Goal: Obtain resource: Obtain resource

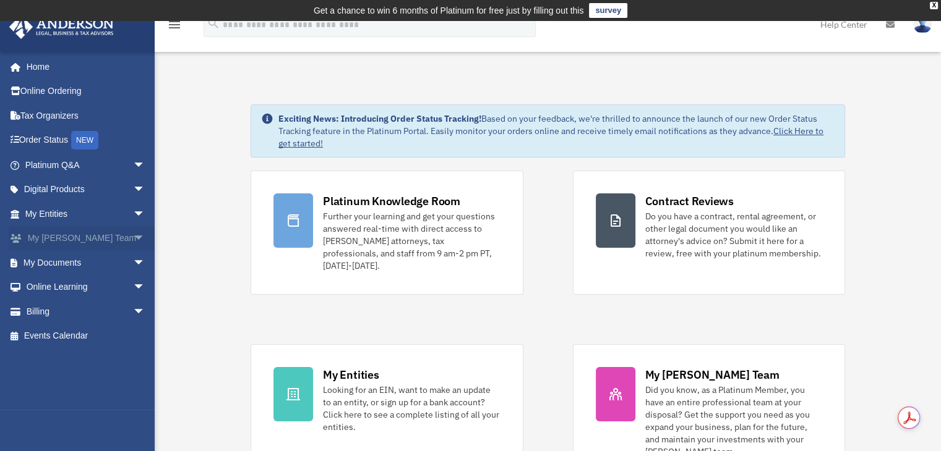
click at [133, 242] on span "arrow_drop_down" at bounding box center [145, 238] width 25 height 25
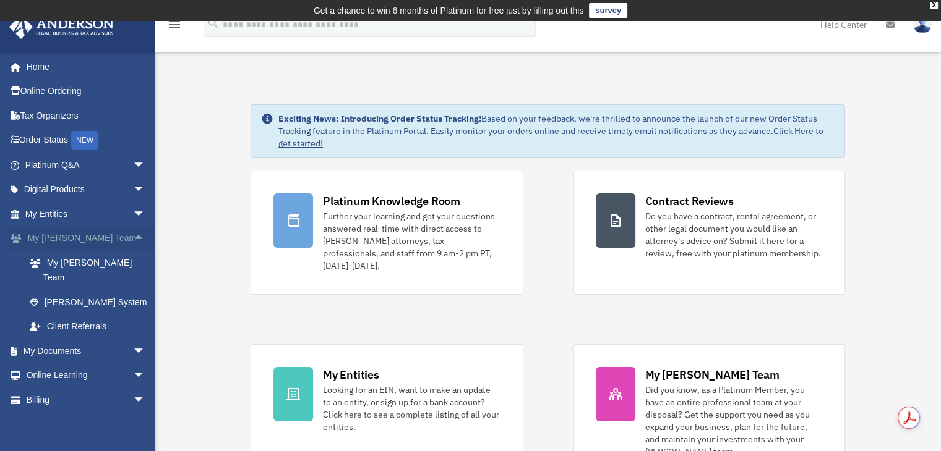
click at [133, 242] on span "arrow_drop_up" at bounding box center [145, 238] width 25 height 25
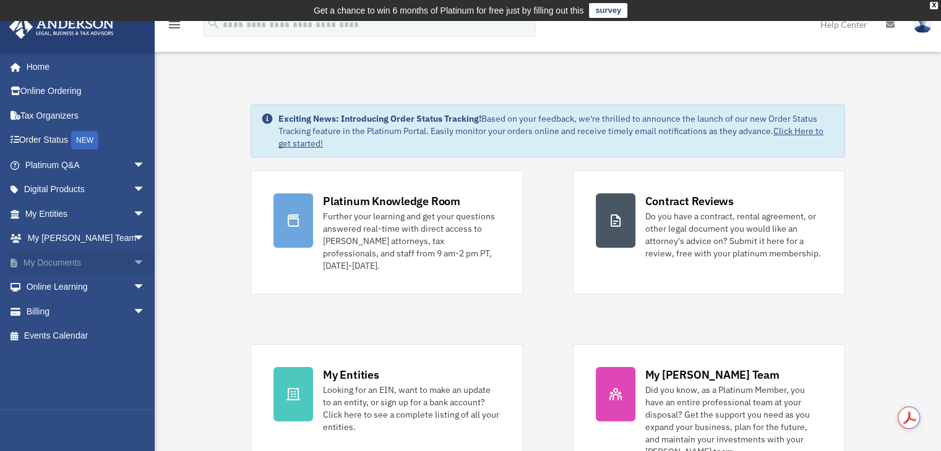
click at [133, 252] on span "arrow_drop_down" at bounding box center [145, 262] width 25 height 25
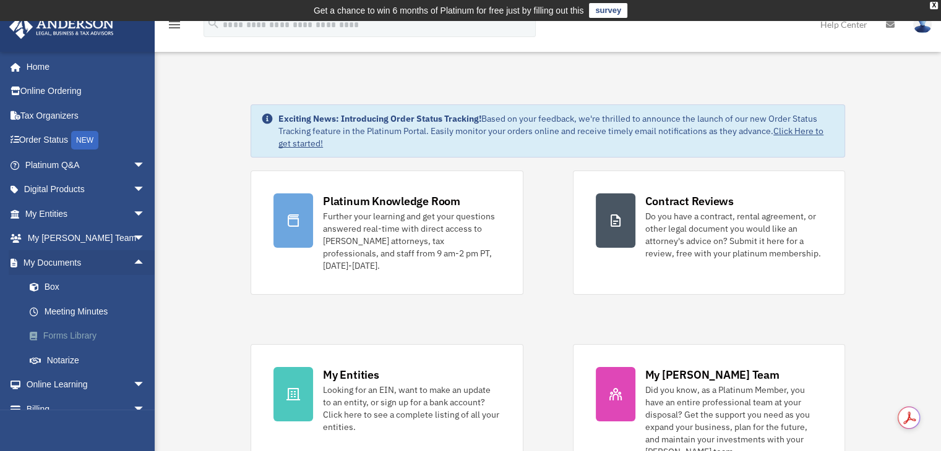
click at [82, 334] on link "Forms Library" at bounding box center [90, 336] width 147 height 25
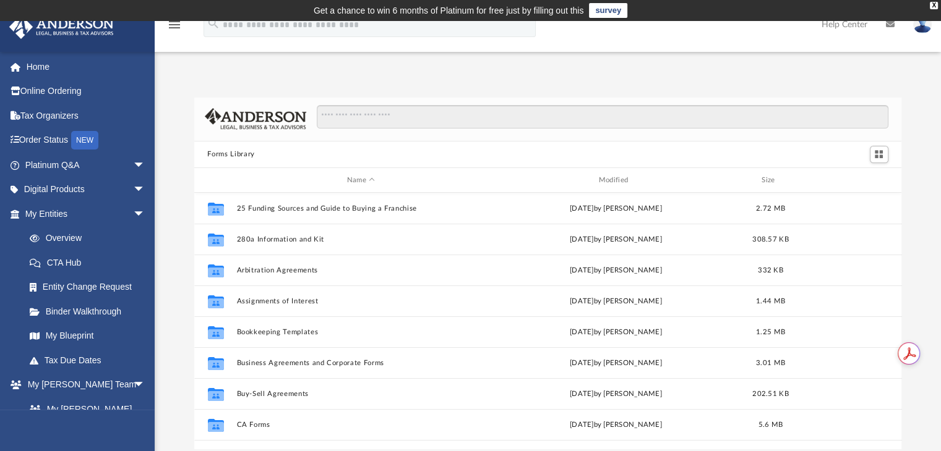
scroll to position [272, 698]
click at [349, 117] on input "Search files and folders" at bounding box center [602, 117] width 571 height 24
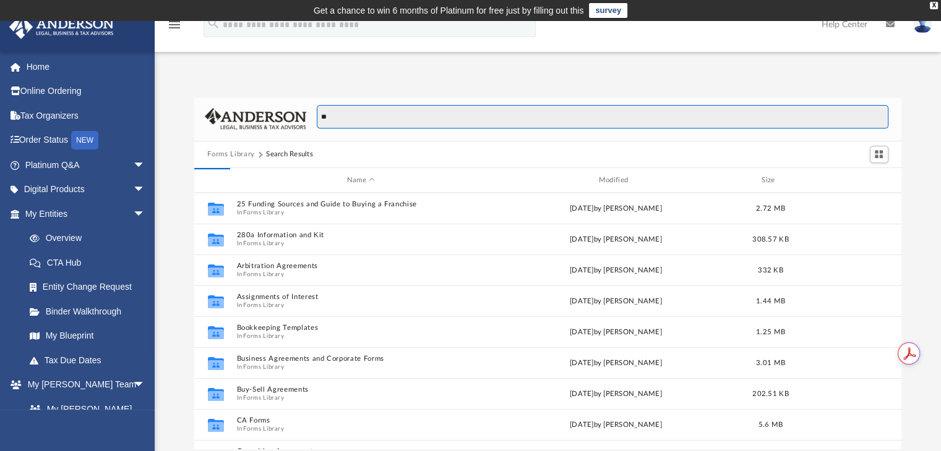
type input "*"
type input "**********"
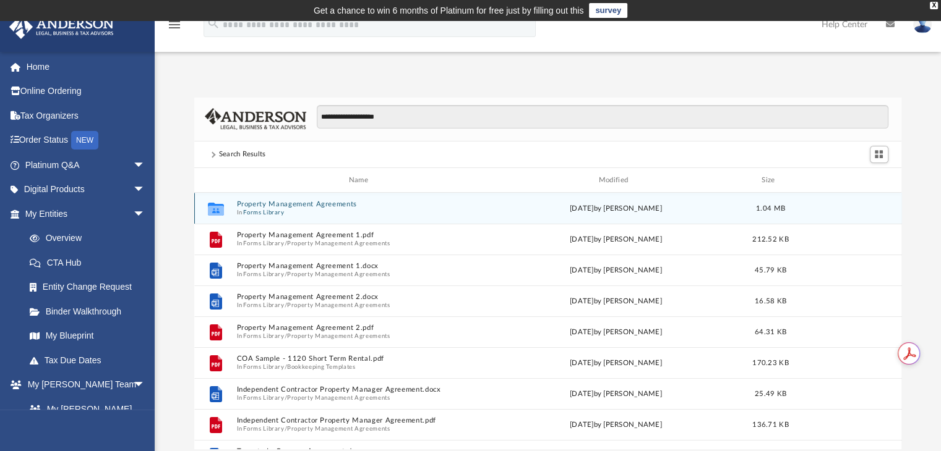
click at [280, 211] on button "Forms Library" at bounding box center [263, 213] width 41 height 8
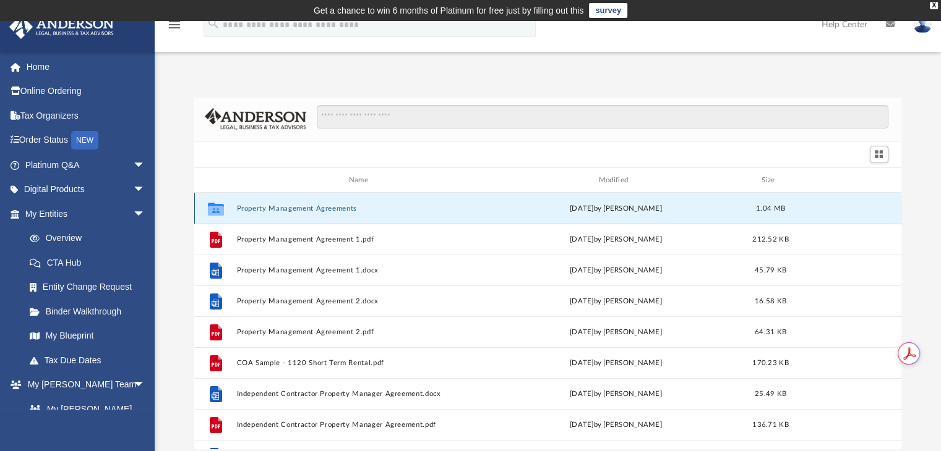
click at [280, 211] on button "Property Management Agreements" at bounding box center [360, 209] width 249 height 8
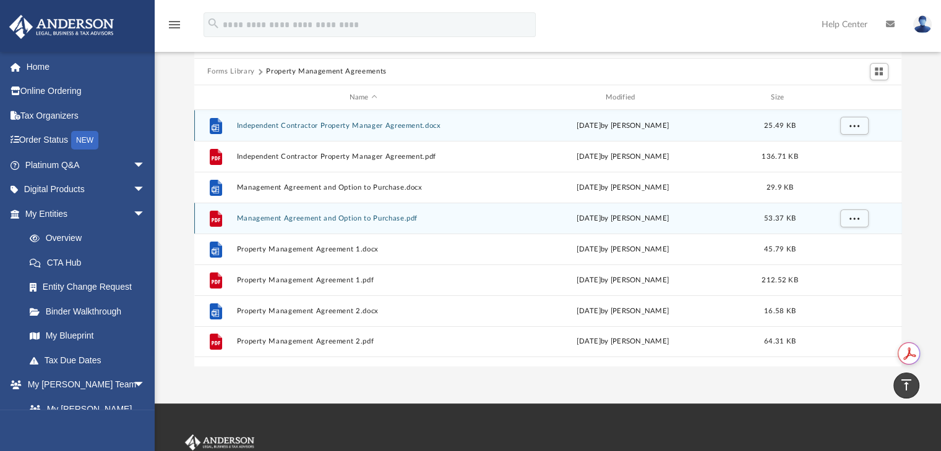
scroll to position [62, 0]
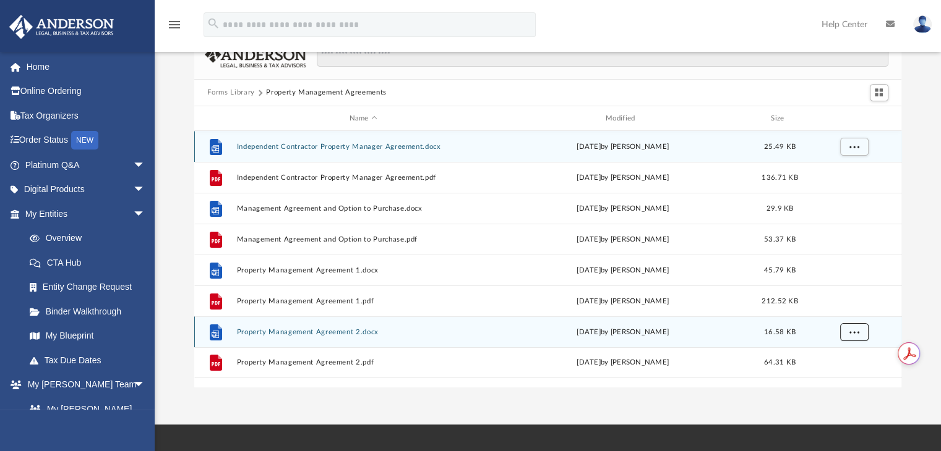
click at [851, 330] on span "More options" at bounding box center [854, 332] width 10 height 7
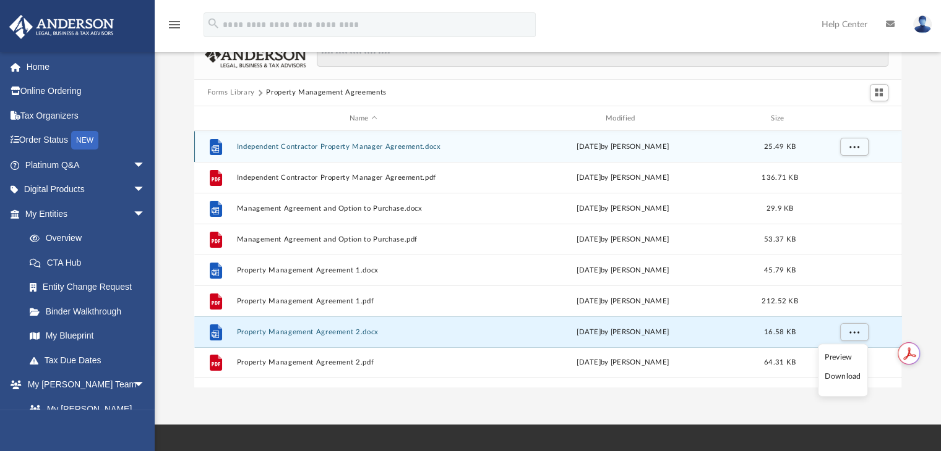
click at [847, 353] on li "Preview" at bounding box center [842, 357] width 36 height 13
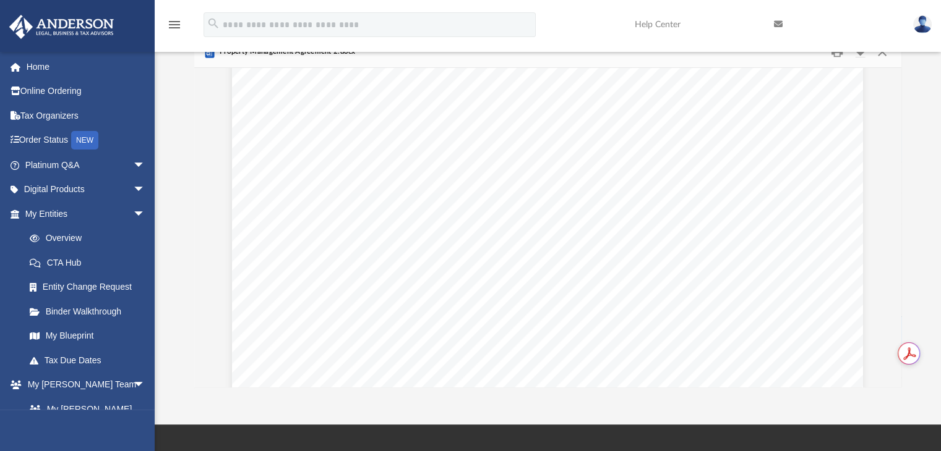
scroll to position [1351, 0]
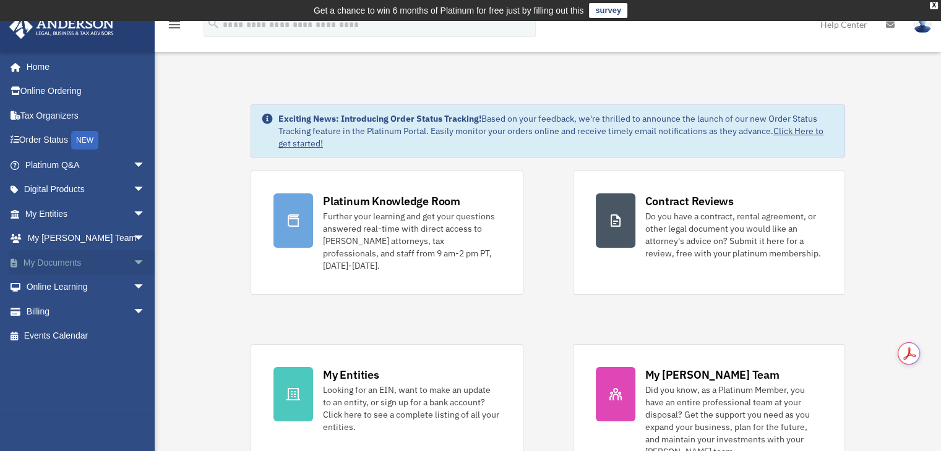
click at [133, 260] on span "arrow_drop_down" at bounding box center [145, 262] width 25 height 25
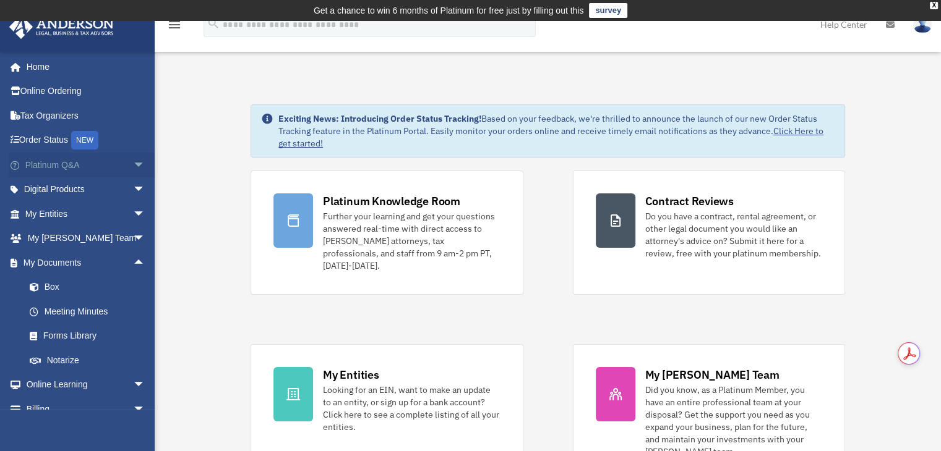
click at [133, 164] on span "arrow_drop_down" at bounding box center [145, 165] width 25 height 25
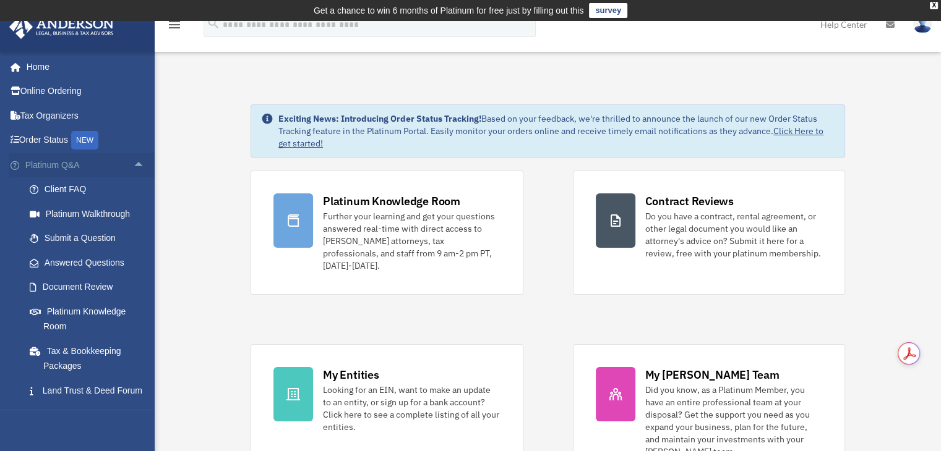
click at [133, 164] on span "arrow_drop_up" at bounding box center [145, 165] width 25 height 25
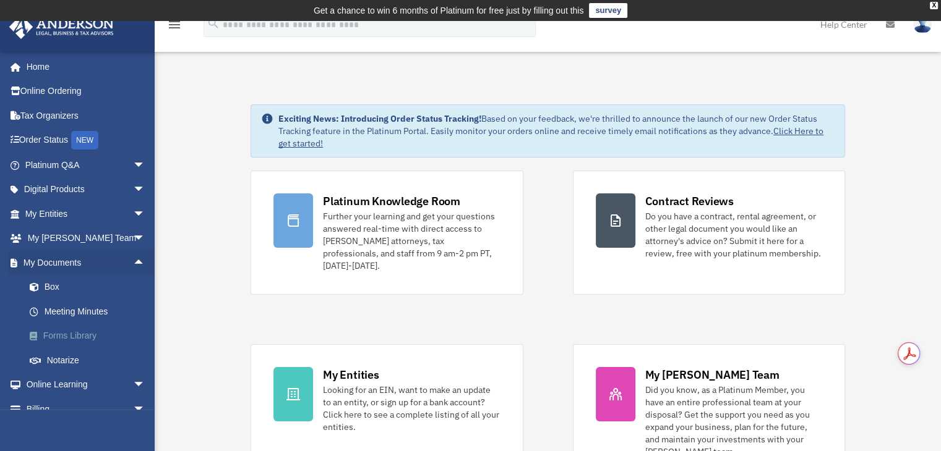
click at [59, 338] on link "Forms Library" at bounding box center [90, 336] width 147 height 25
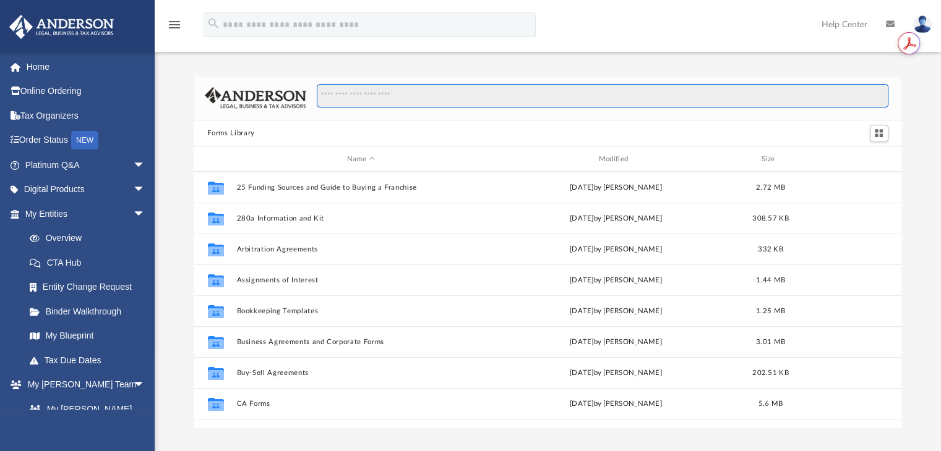
scroll to position [272, 698]
click at [397, 95] on input "Search files and folders" at bounding box center [602, 96] width 571 height 24
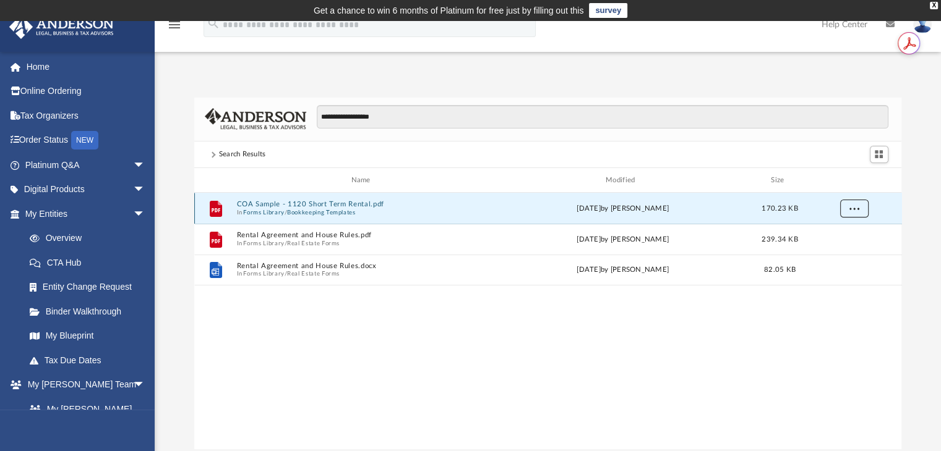
click at [851, 207] on span "More options" at bounding box center [854, 208] width 10 height 7
click at [833, 235] on li "Preview" at bounding box center [842, 234] width 36 height 13
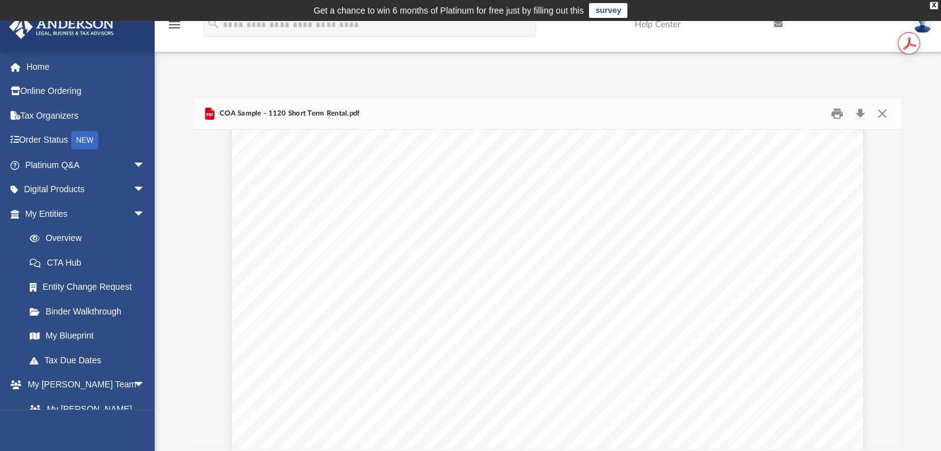
scroll to position [0, 0]
click at [883, 112] on button "Close" at bounding box center [882, 113] width 22 height 19
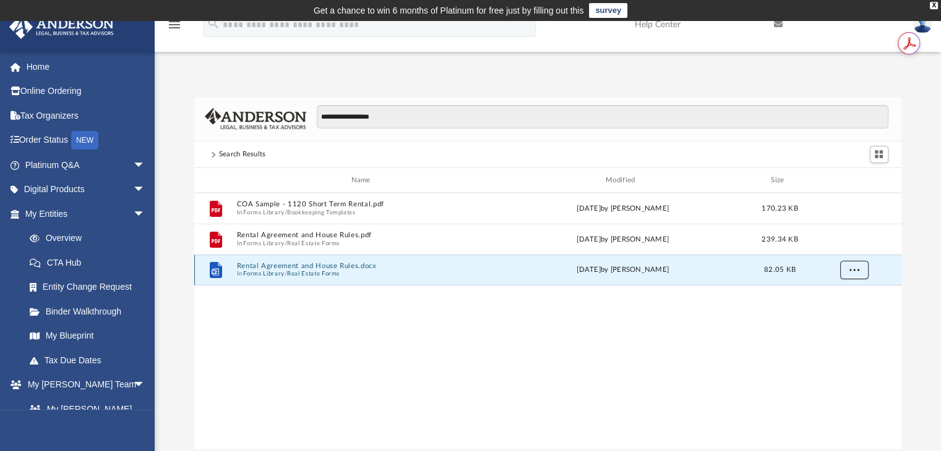
click at [852, 267] on span "More options" at bounding box center [854, 270] width 10 height 7
click at [834, 302] on li "Preview" at bounding box center [842, 295] width 36 height 13
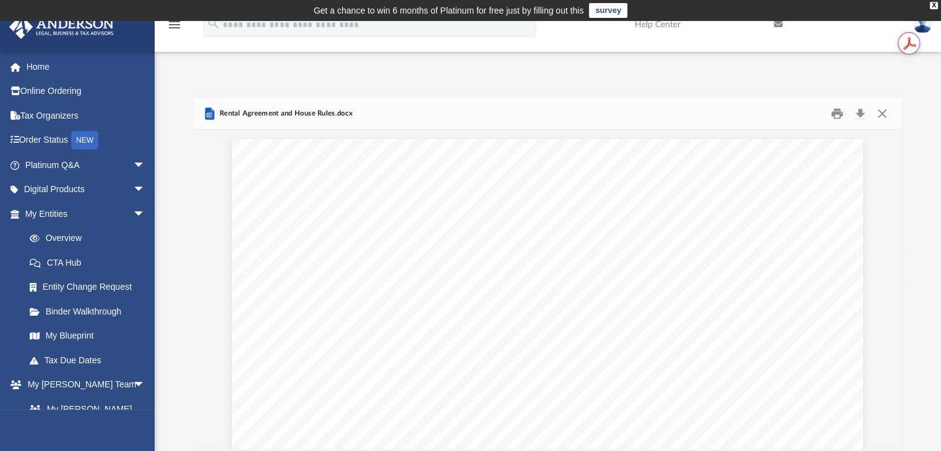
scroll to position [1484, 0]
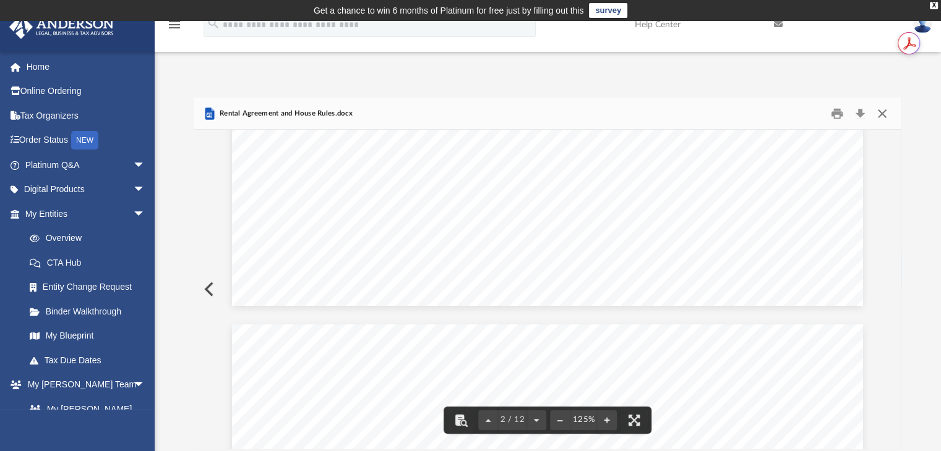
click at [879, 112] on button "Close" at bounding box center [882, 113] width 22 height 19
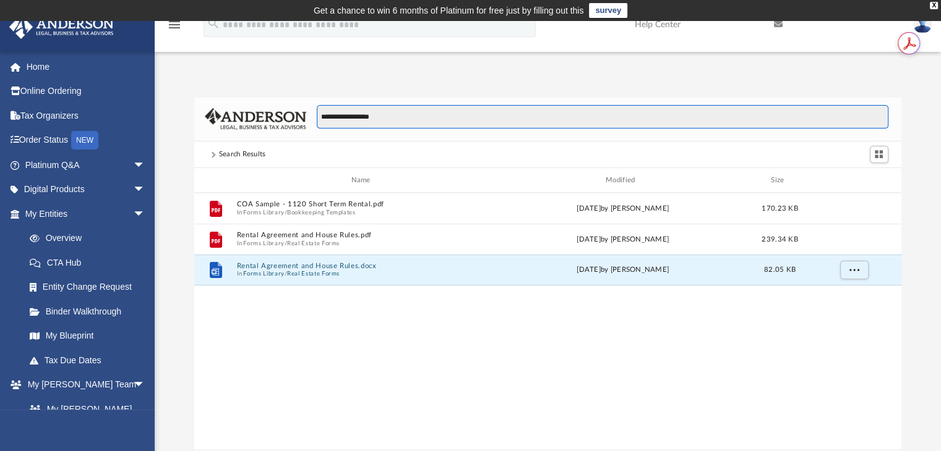
drag, startPoint x: 389, startPoint y: 110, endPoint x: 207, endPoint y: 142, distance: 185.2
click at [207, 142] on div "**********" at bounding box center [548, 274] width 708 height 352
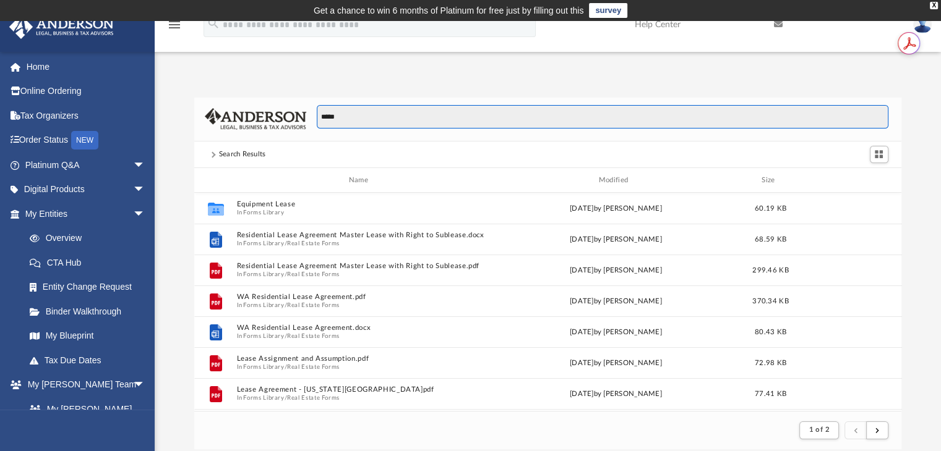
scroll to position [233, 698]
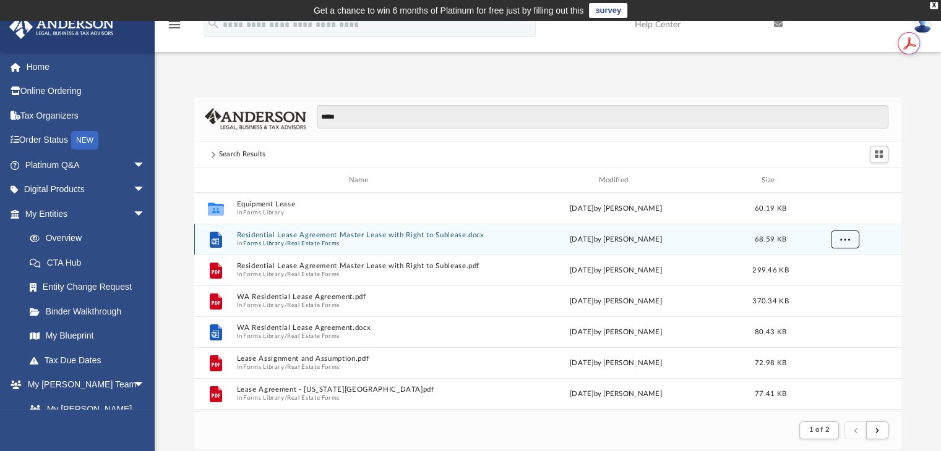
click at [834, 234] on button "More options" at bounding box center [844, 240] width 28 height 19
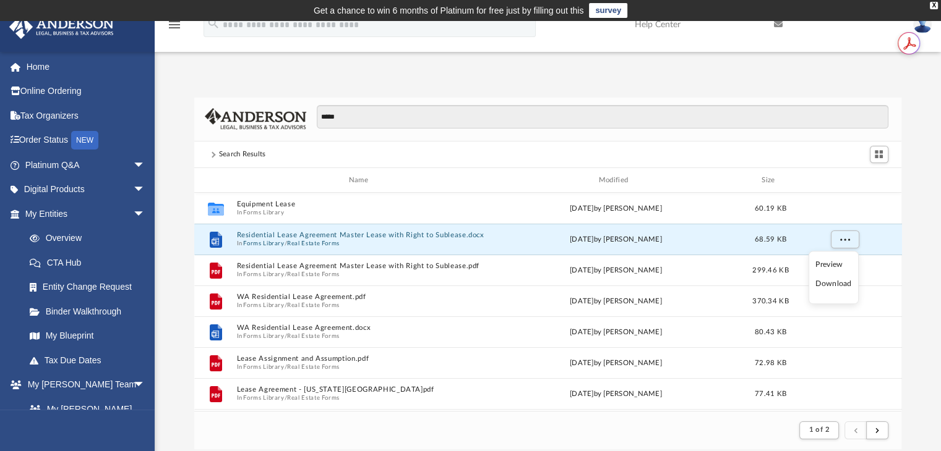
click at [839, 263] on li "Preview" at bounding box center [833, 265] width 36 height 13
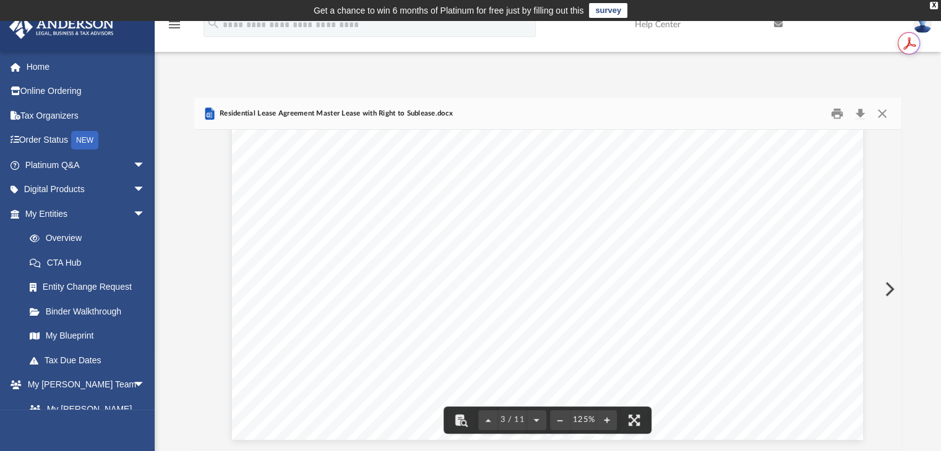
scroll to position [0, 0]
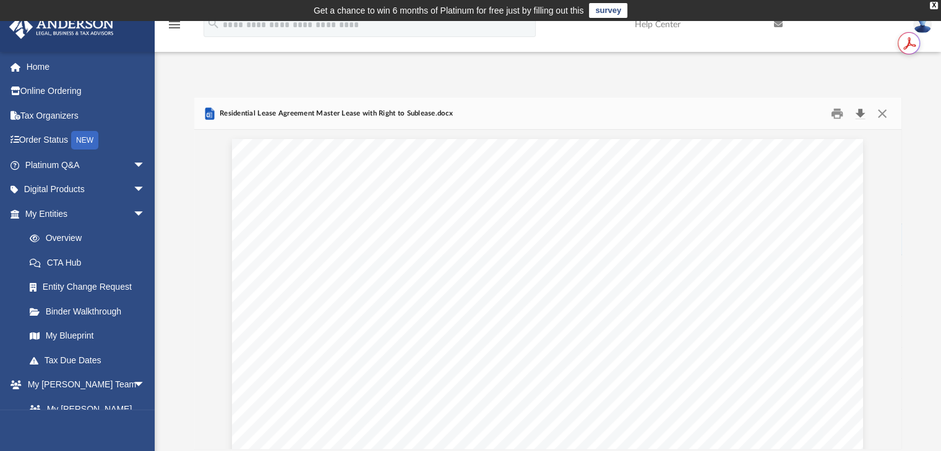
click at [860, 112] on button "Download" at bounding box center [860, 113] width 22 height 19
click at [883, 112] on button "Close" at bounding box center [882, 113] width 22 height 19
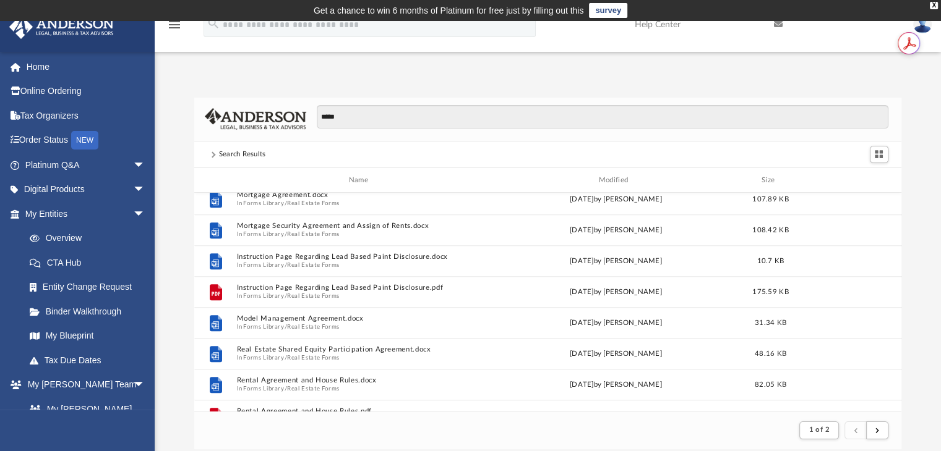
scroll to position [1113, 0]
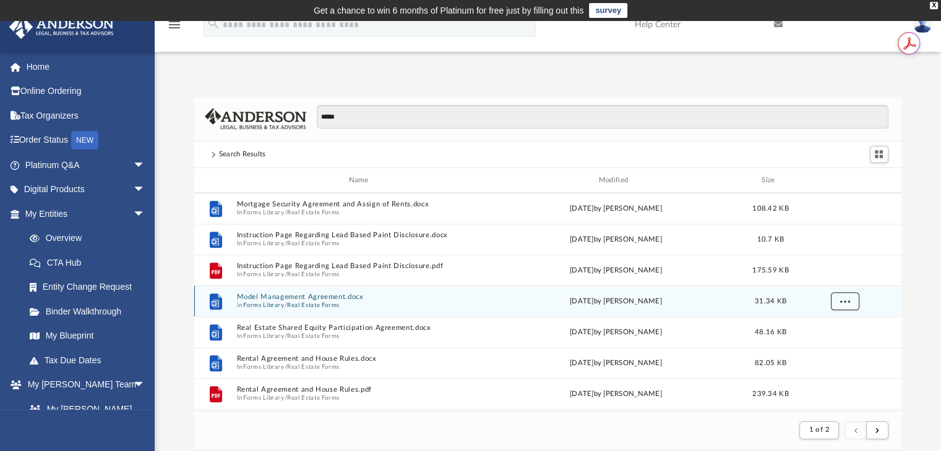
click at [839, 301] on button "More options" at bounding box center [844, 302] width 28 height 19
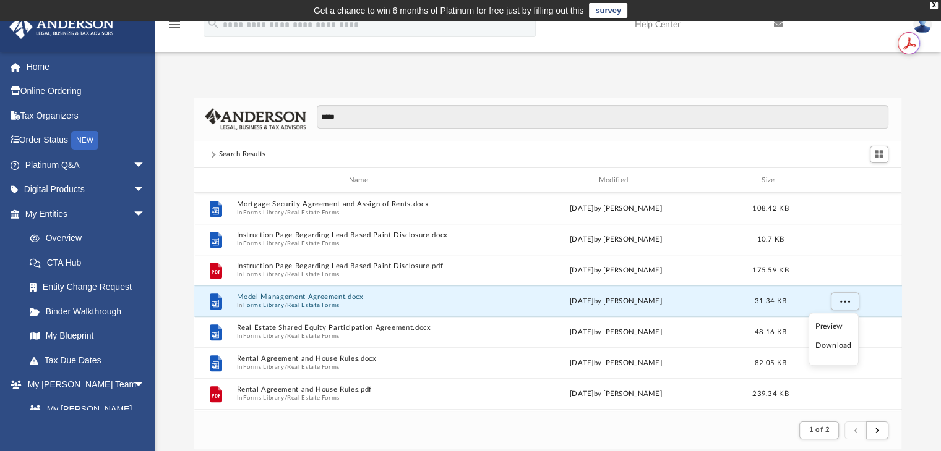
click at [831, 325] on li "Preview" at bounding box center [833, 326] width 36 height 13
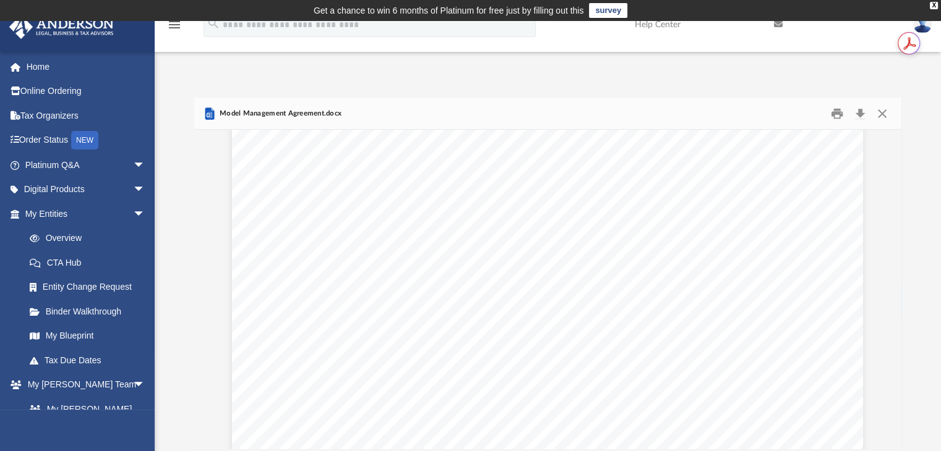
scroll to position [186, 0]
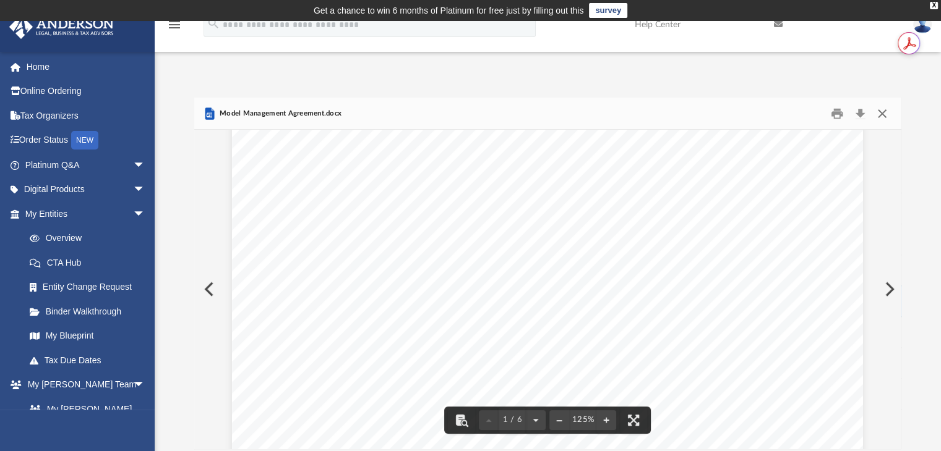
click at [883, 114] on button "Close" at bounding box center [882, 113] width 22 height 19
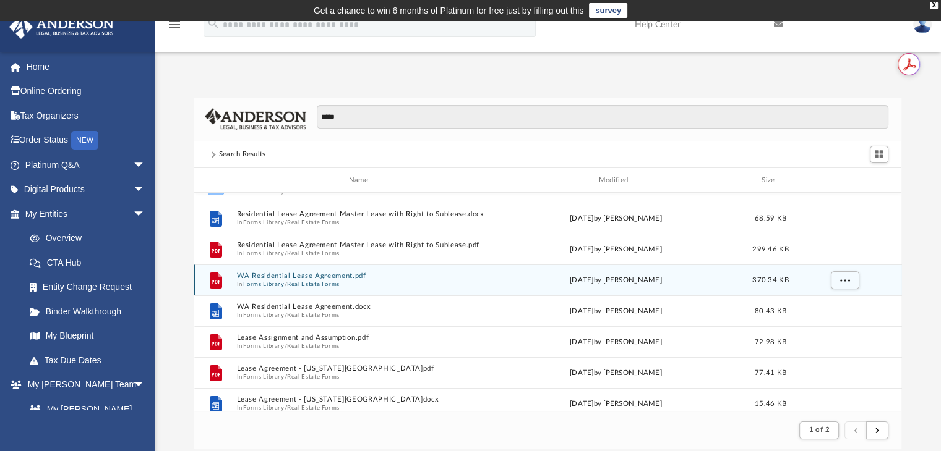
scroll to position [0, 0]
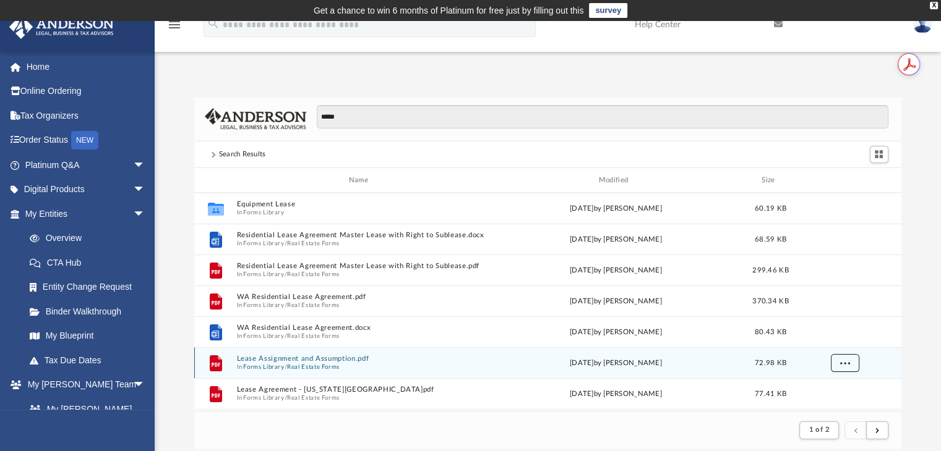
click at [852, 363] on button "More options" at bounding box center [844, 363] width 28 height 19
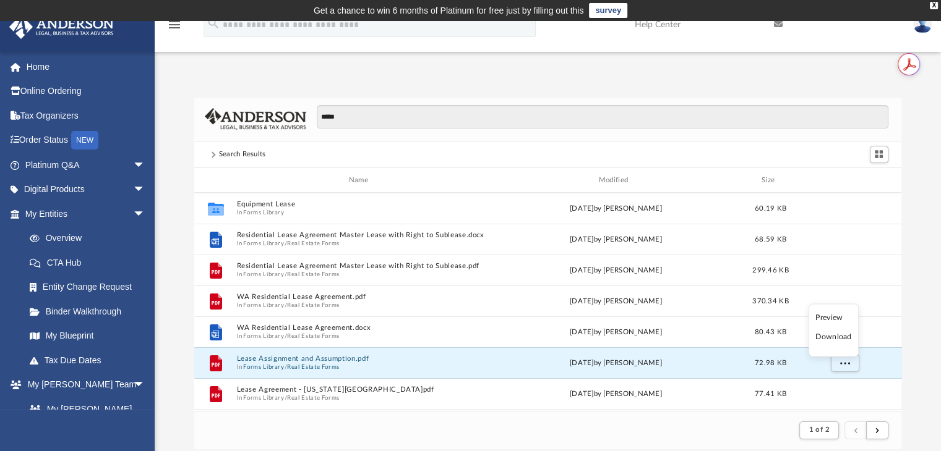
click at [832, 315] on li "Preview" at bounding box center [833, 317] width 36 height 13
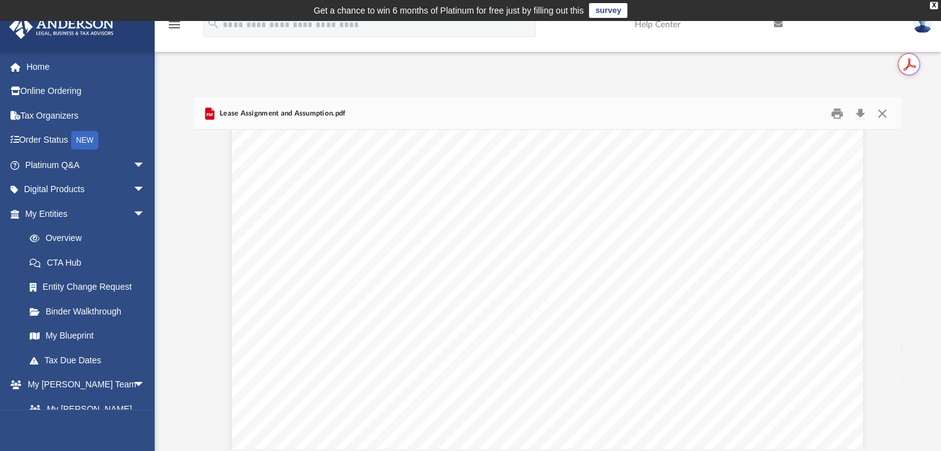
scroll to position [433, 0]
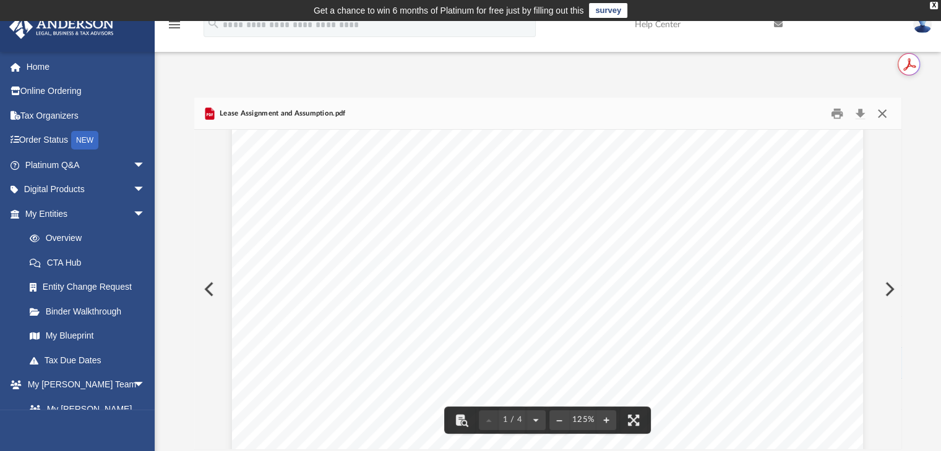
click at [882, 112] on button "Close" at bounding box center [882, 113] width 22 height 19
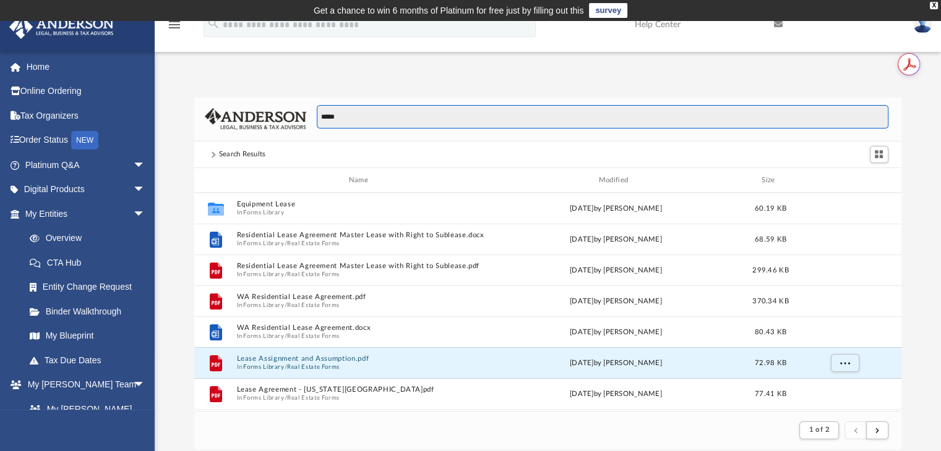
click at [440, 112] on input "*****" at bounding box center [602, 117] width 571 height 24
type input "**********"
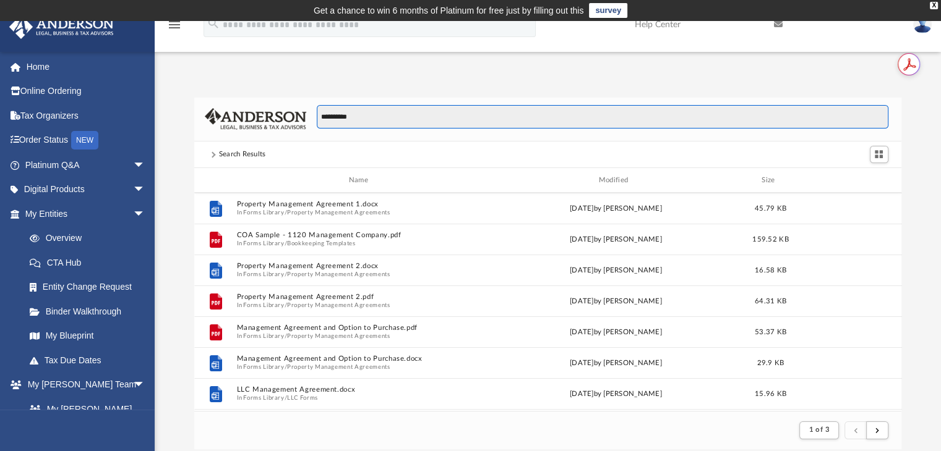
scroll to position [186, 0]
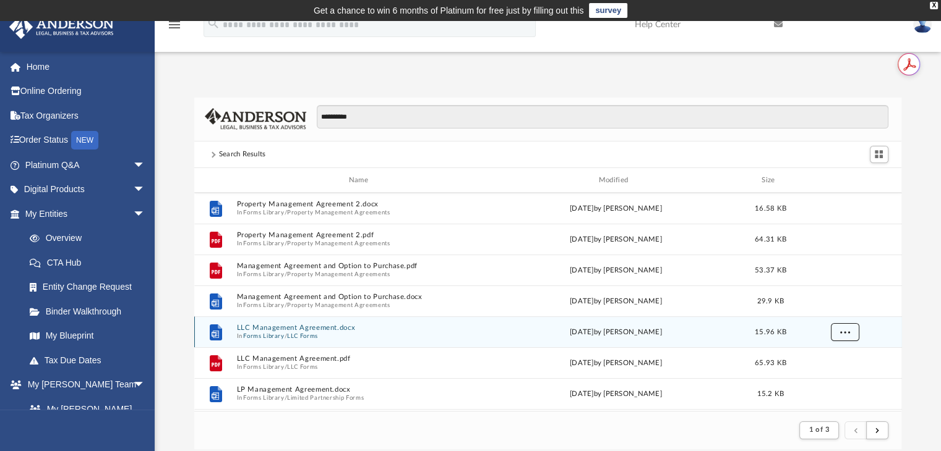
click at [839, 331] on span "More options" at bounding box center [844, 332] width 10 height 7
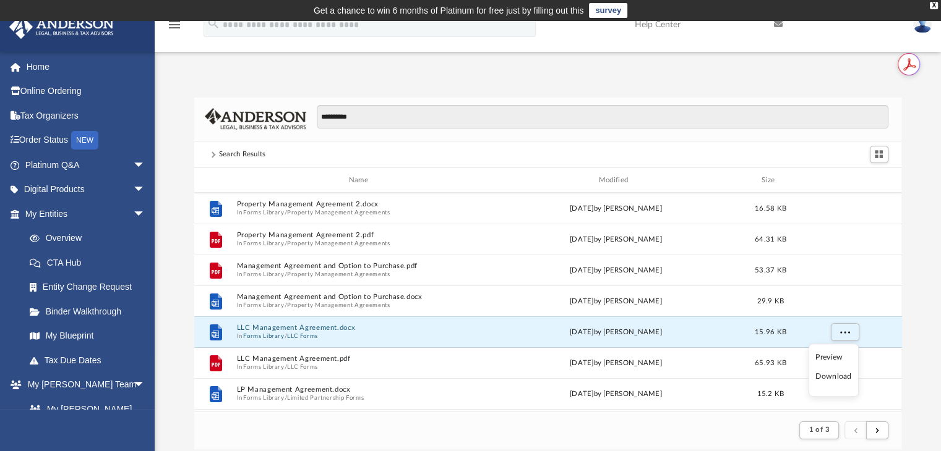
click at [831, 354] on li "Preview" at bounding box center [833, 357] width 36 height 13
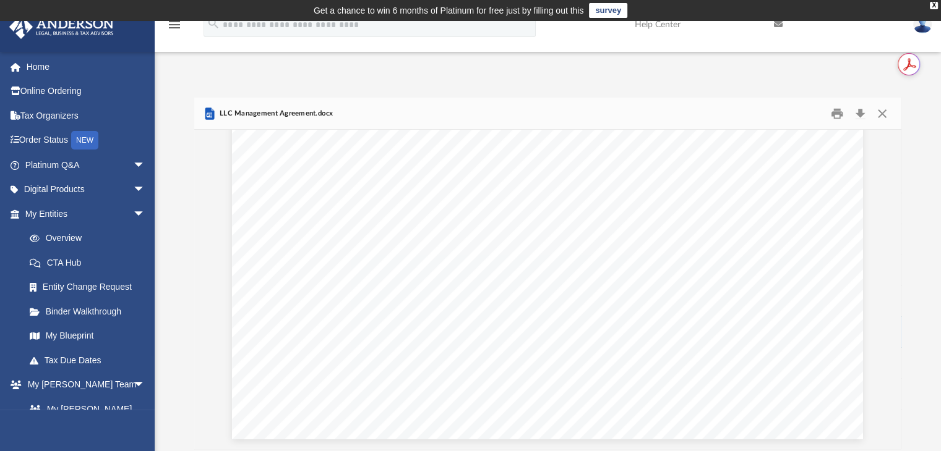
scroll to position [980, 0]
click at [878, 110] on button "Close" at bounding box center [882, 113] width 22 height 19
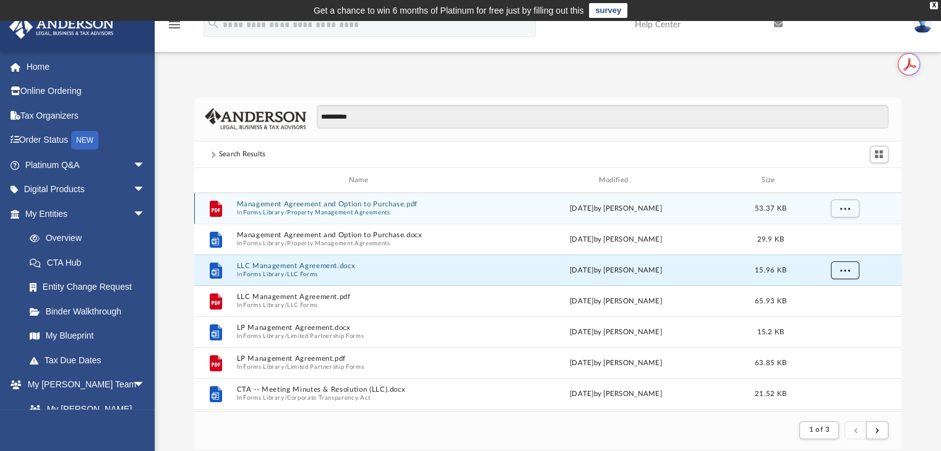
scroll to position [371, 0]
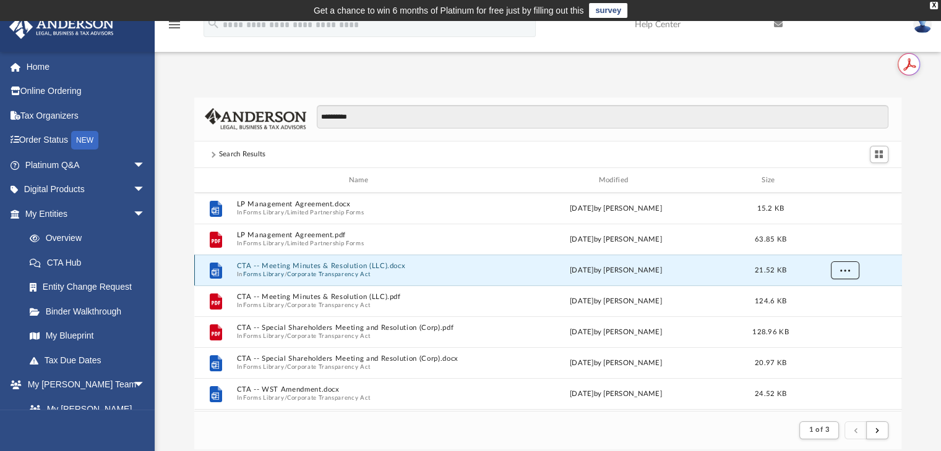
click at [841, 273] on span "More options" at bounding box center [844, 270] width 10 height 7
click at [828, 293] on li "Preview" at bounding box center [833, 295] width 36 height 13
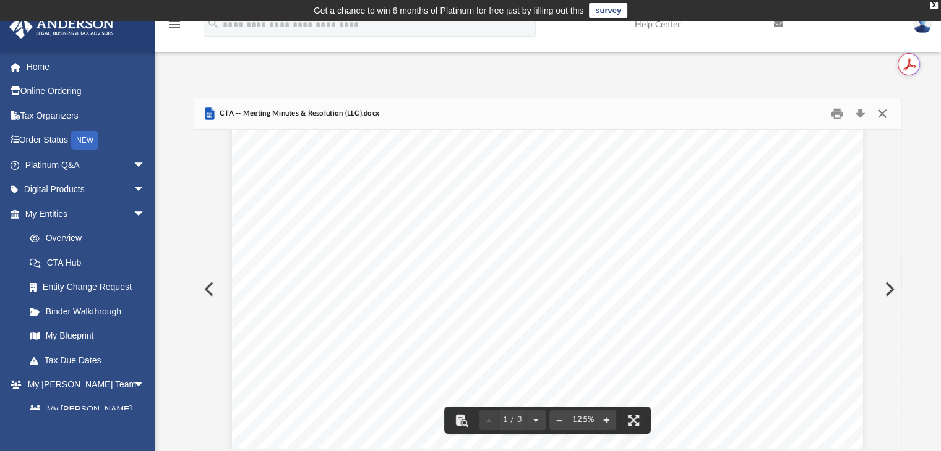
click at [883, 117] on button "Close" at bounding box center [882, 113] width 22 height 19
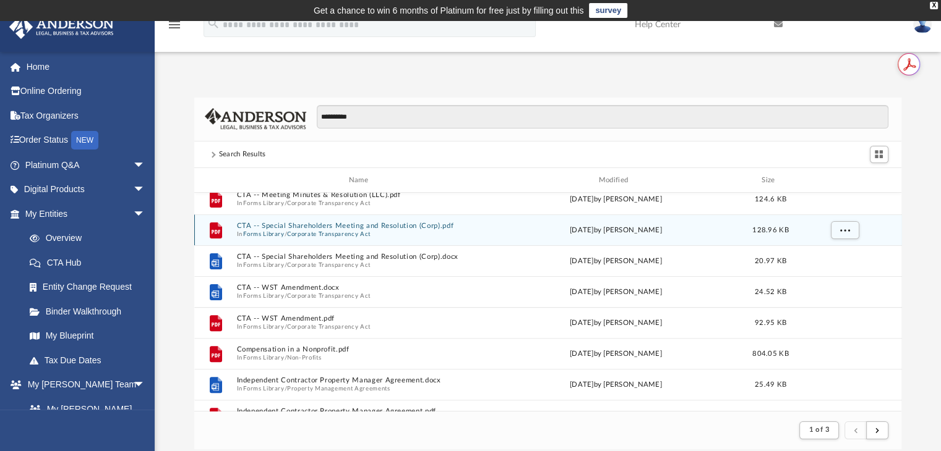
scroll to position [495, 0]
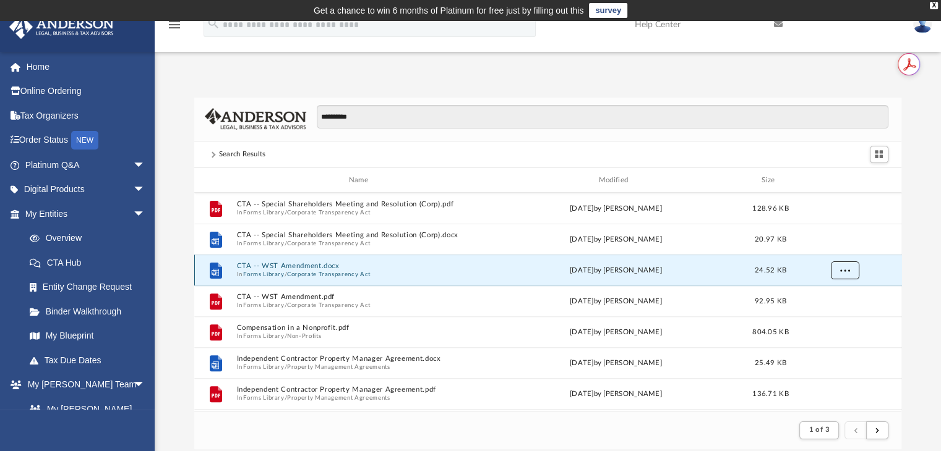
click at [849, 268] on button "More options" at bounding box center [844, 271] width 28 height 19
click at [831, 289] on li "Preview" at bounding box center [833, 295] width 36 height 13
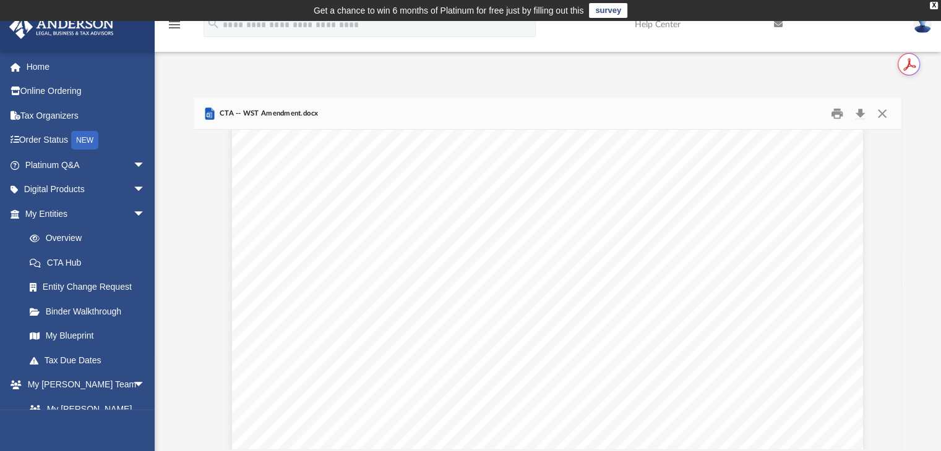
scroll to position [309, 0]
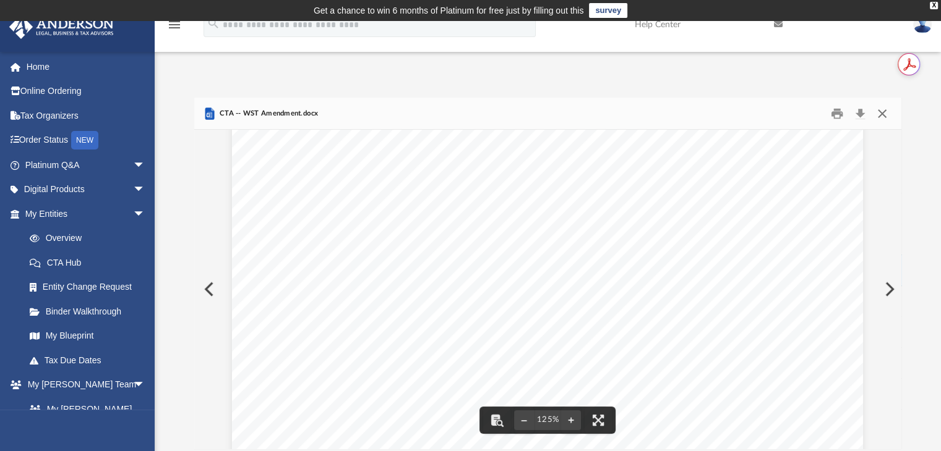
click at [878, 114] on button "Close" at bounding box center [882, 113] width 22 height 19
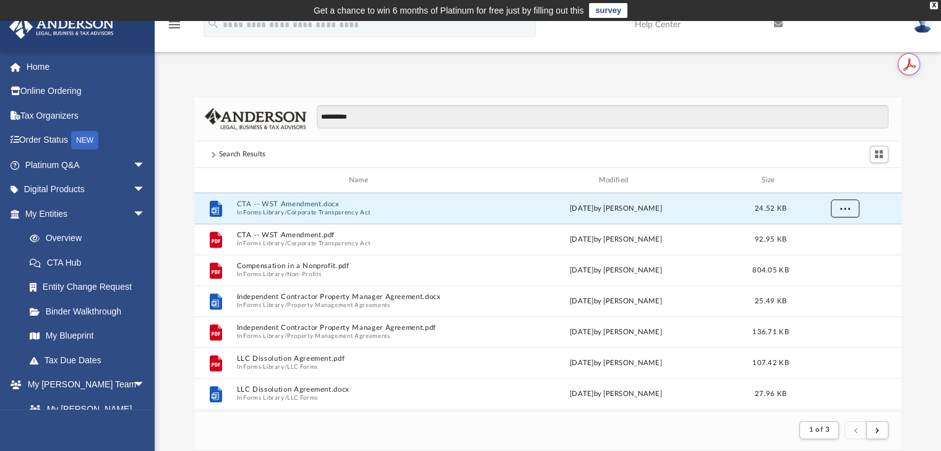
scroll to position [618, 0]
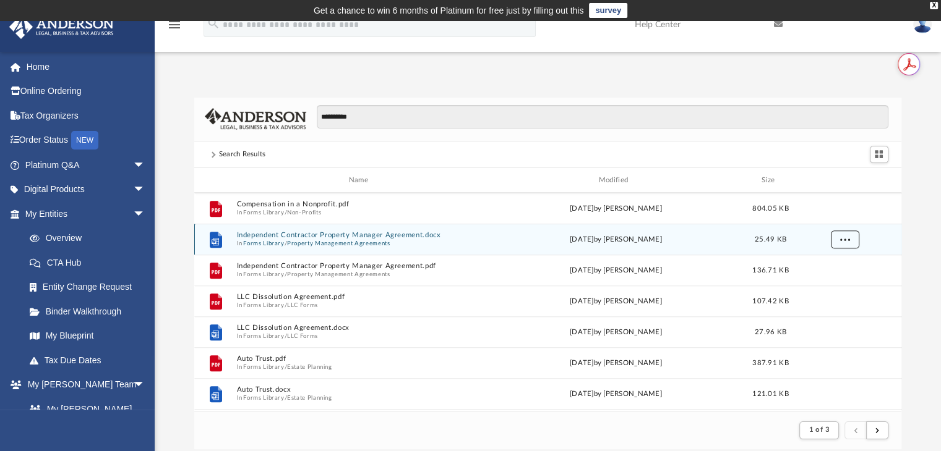
click at [839, 233] on button "More options" at bounding box center [844, 240] width 28 height 19
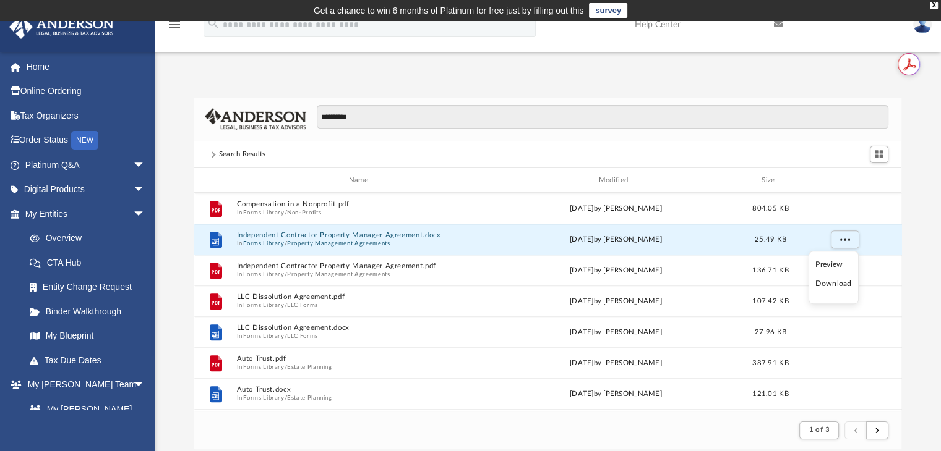
click at [831, 266] on li "Preview" at bounding box center [833, 265] width 36 height 13
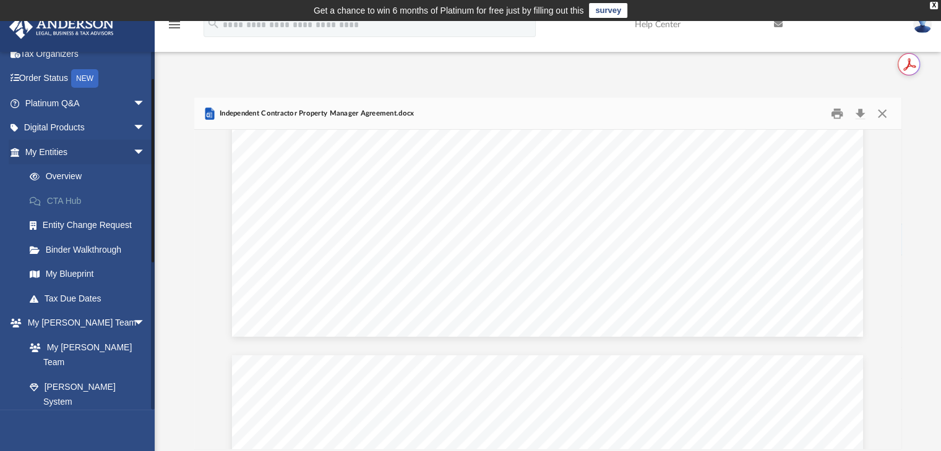
scroll to position [0, 0]
